Goal: Information Seeking & Learning: Check status

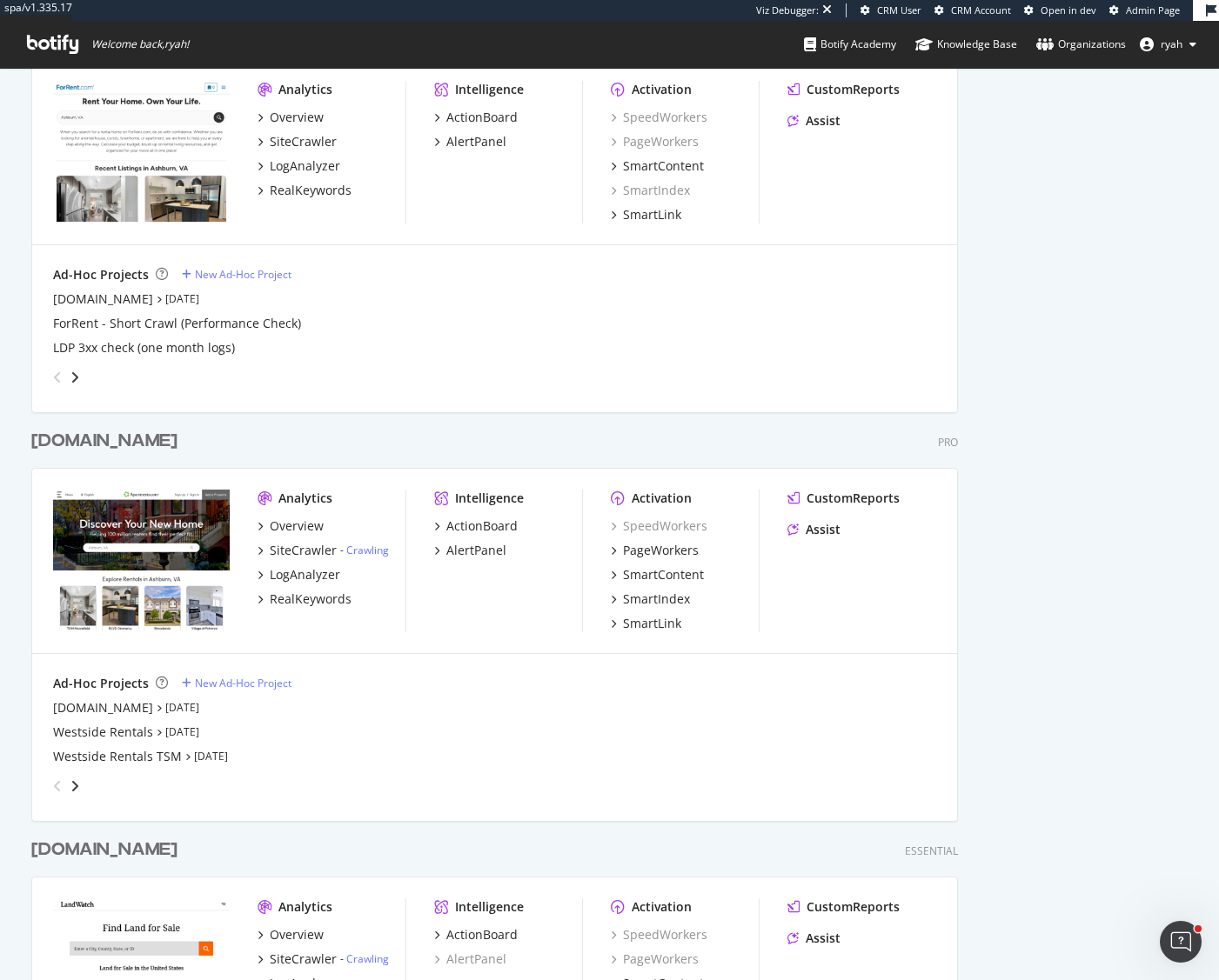
scroll to position [816, 0]
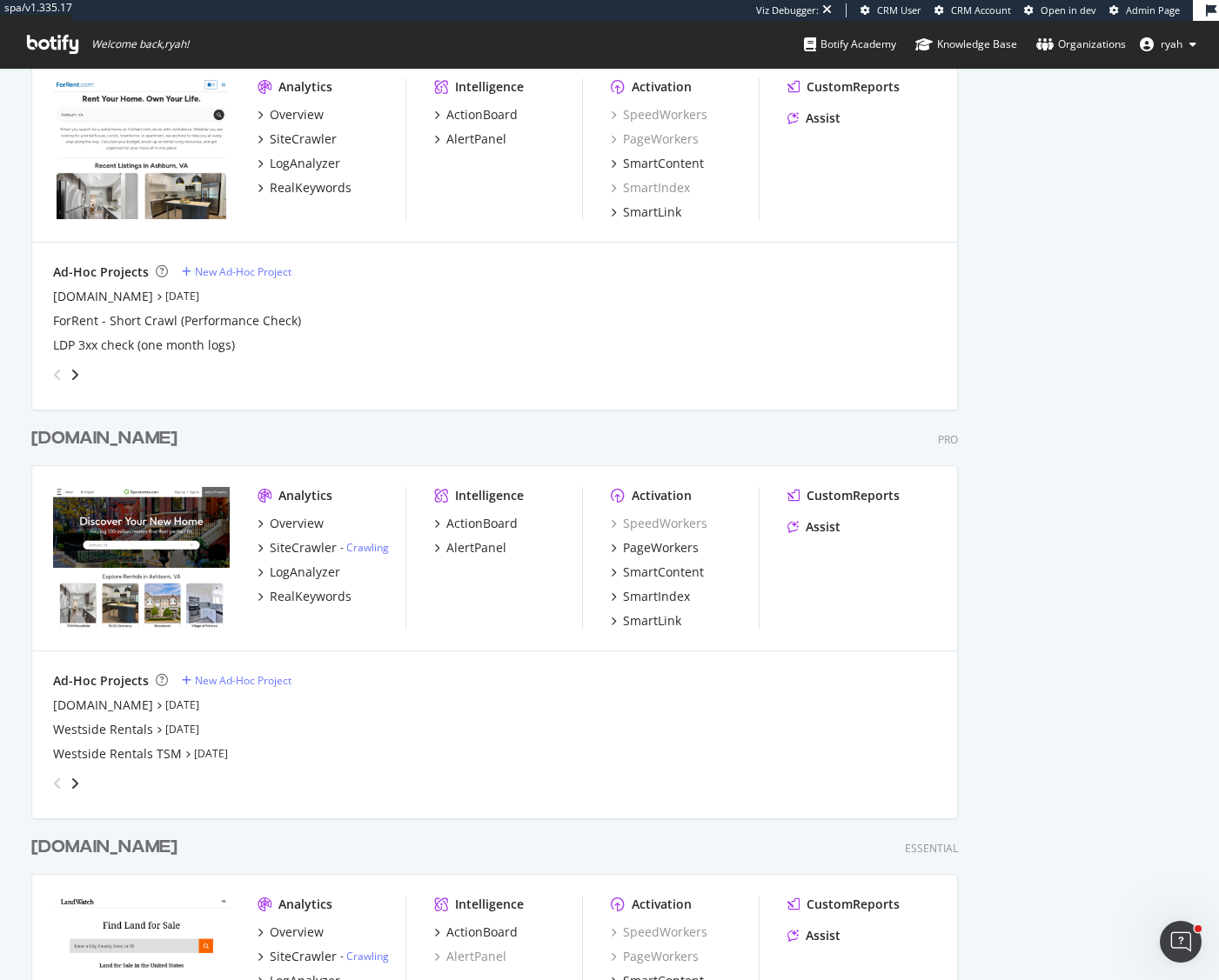
click at [158, 437] on div "[DOMAIN_NAME]" at bounding box center [104, 439] width 146 height 25
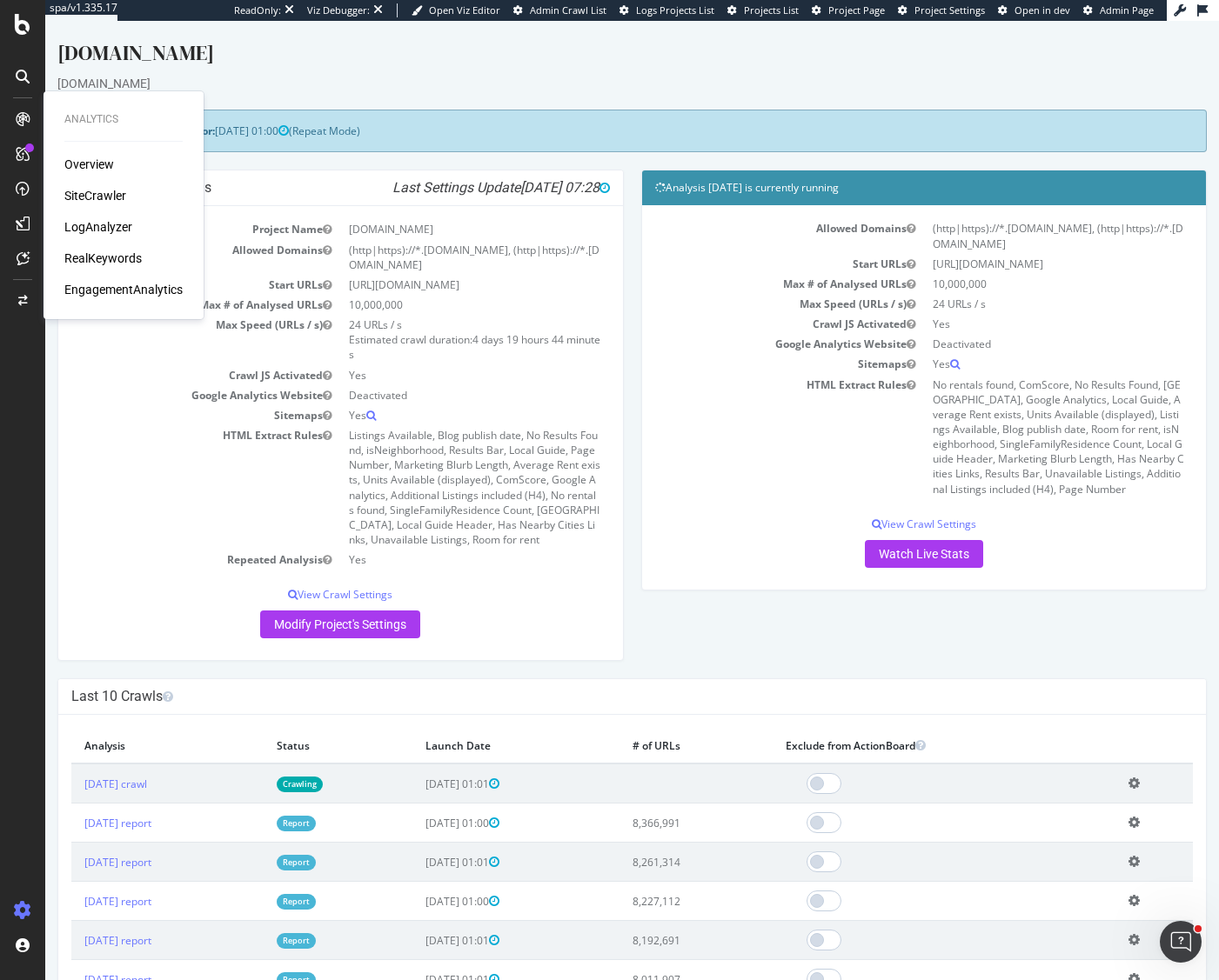
click at [114, 223] on div "LogAnalyzer" at bounding box center [98, 227] width 68 height 18
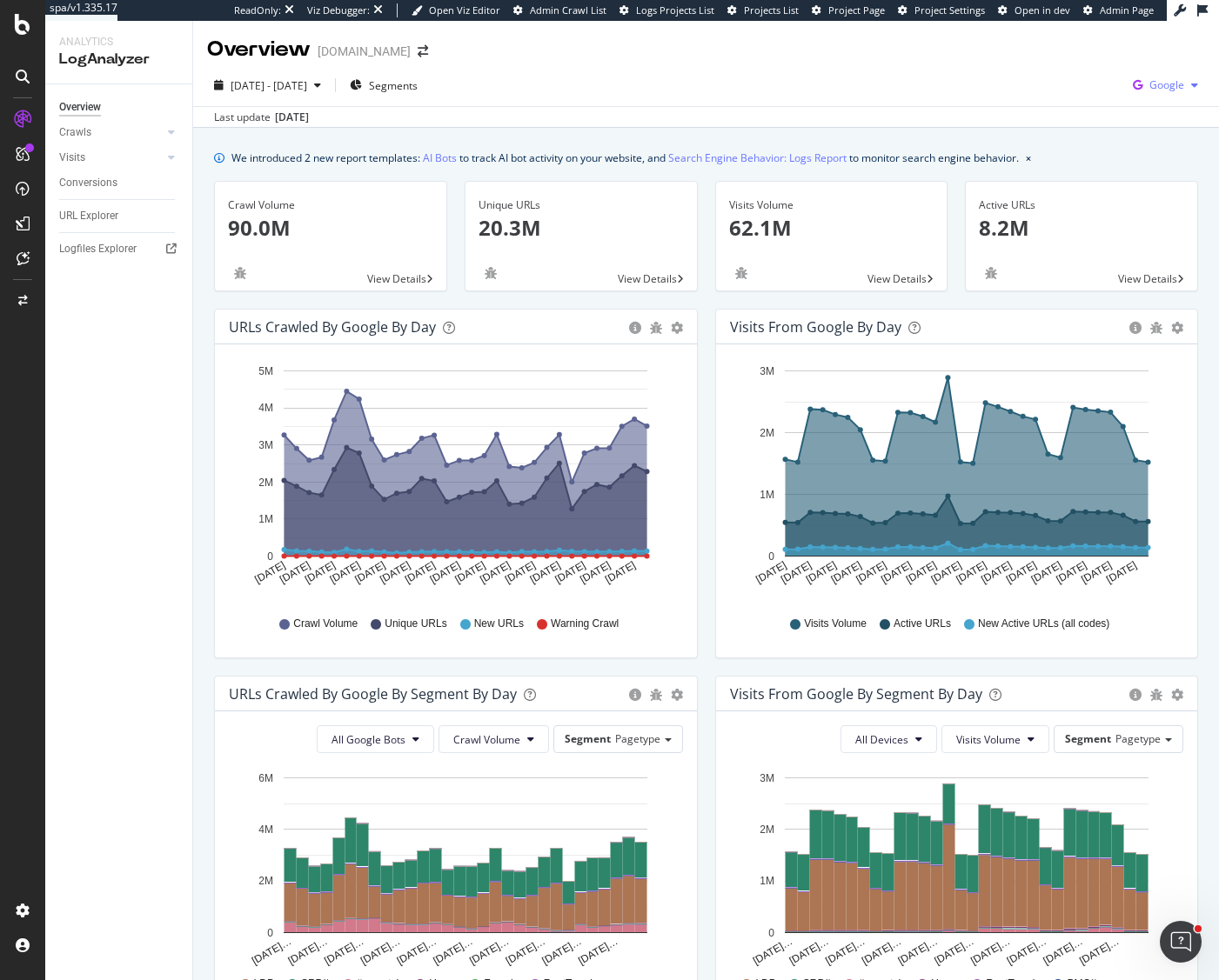
click at [1166, 85] on span "Google" at bounding box center [1167, 84] width 35 height 15
click at [1067, 100] on span "OpenAI" at bounding box center [1080, 102] width 65 height 16
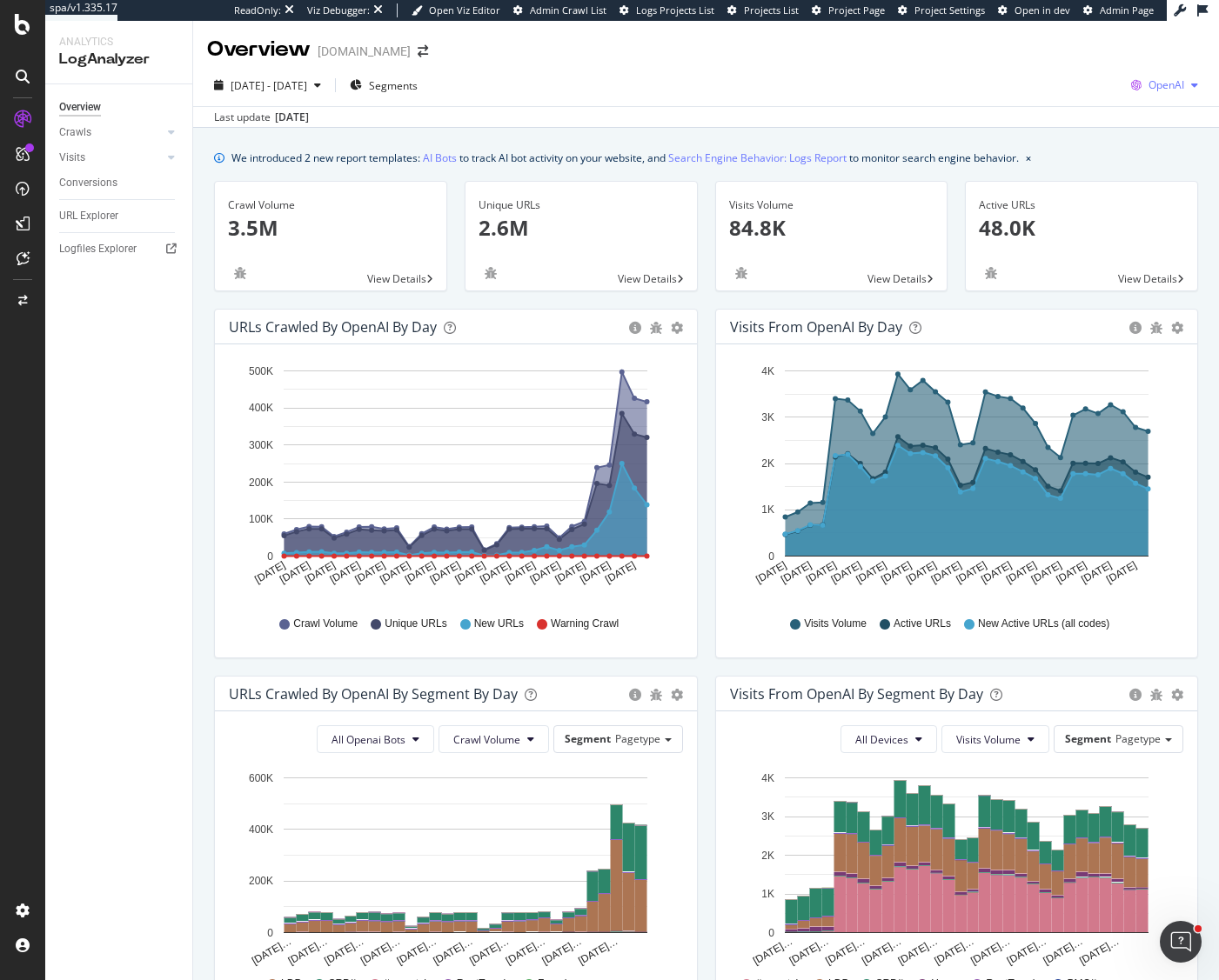
click at [1175, 87] on span "OpenAI" at bounding box center [1166, 84] width 35 height 15
click at [1066, 138] on span "Other AI Bots" at bounding box center [1077, 134] width 65 height 16
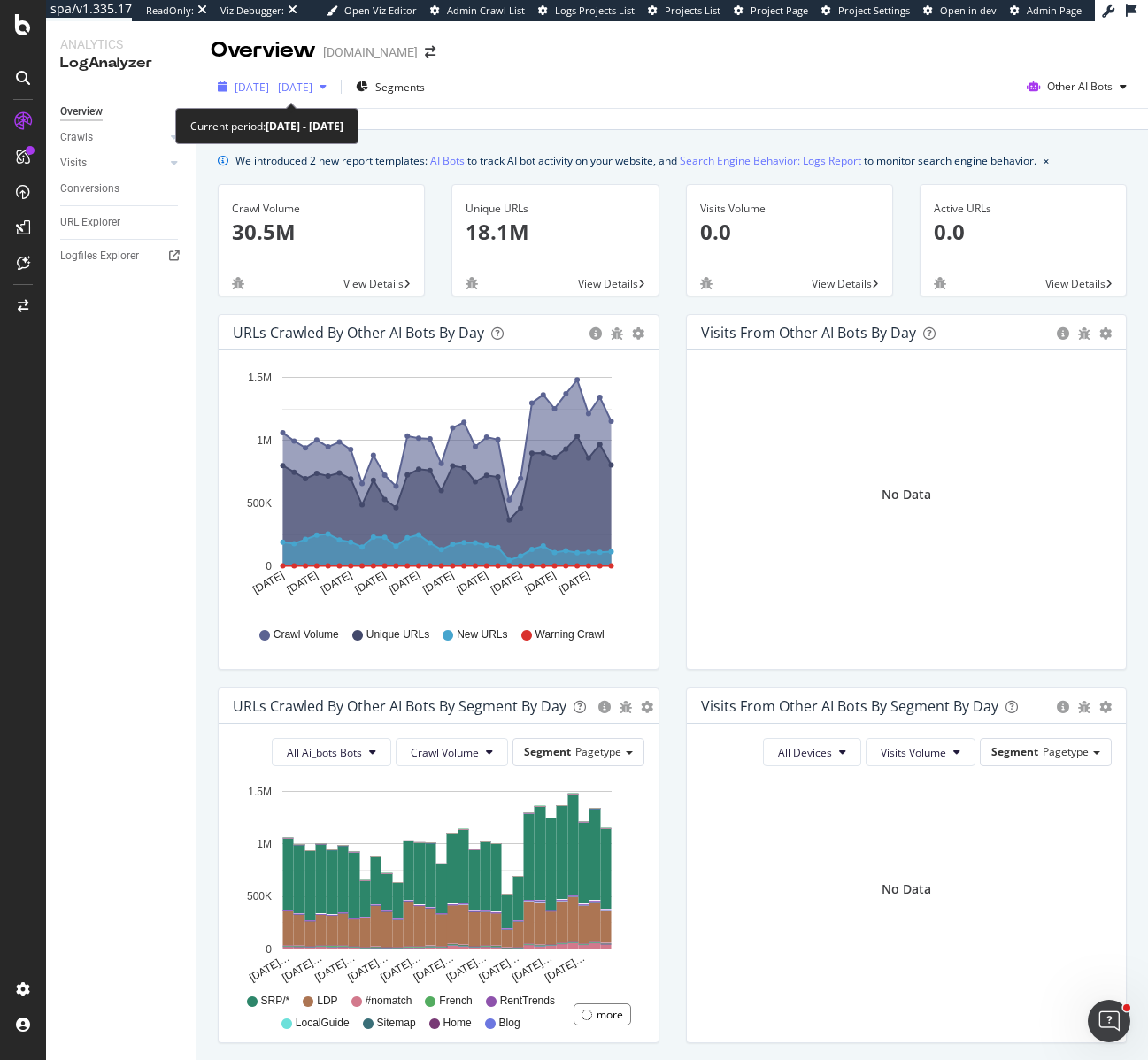
click at [327, 90] on icon "button" at bounding box center [323, 87] width 7 height 11
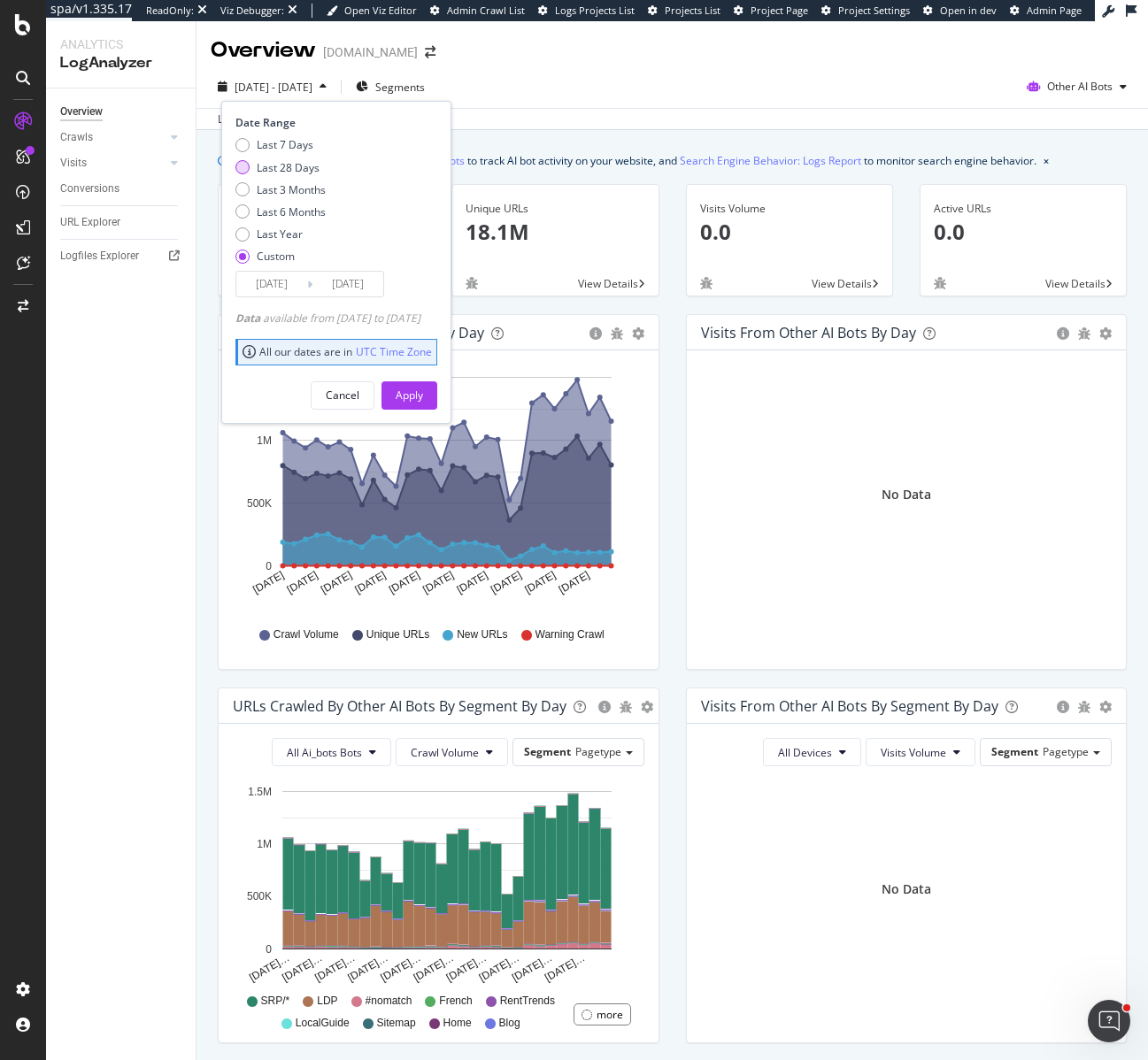
click at [307, 162] on div "Last 28 Days" at bounding box center [288, 167] width 63 height 15
type input "2025/07/14"
type input "2025/08/10"
click at [424, 399] on div "Apply" at bounding box center [410, 395] width 28 height 15
